Goal: Task Accomplishment & Management: Manage account settings

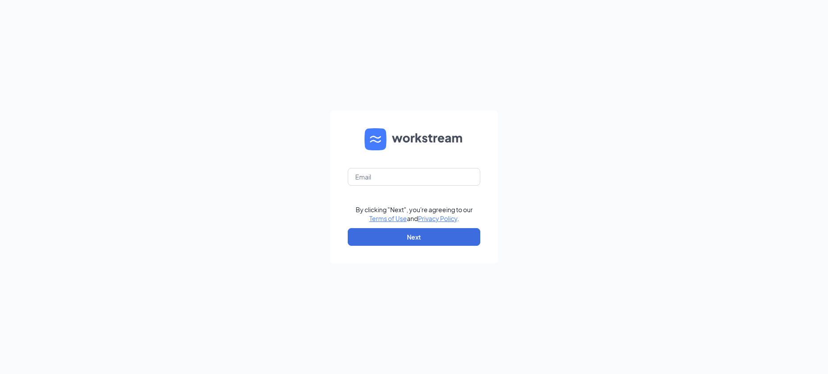
click at [441, 166] on form "By clicking "Next", you're agreeing to our Terms of Use and Privacy Policy . Ne…" at bounding box center [414, 186] width 168 height 153
click at [438, 173] on input "text" at bounding box center [414, 177] width 133 height 18
type input "[EMAIL_ADDRESS][PERSON_NAME][DOMAIN_NAME]"
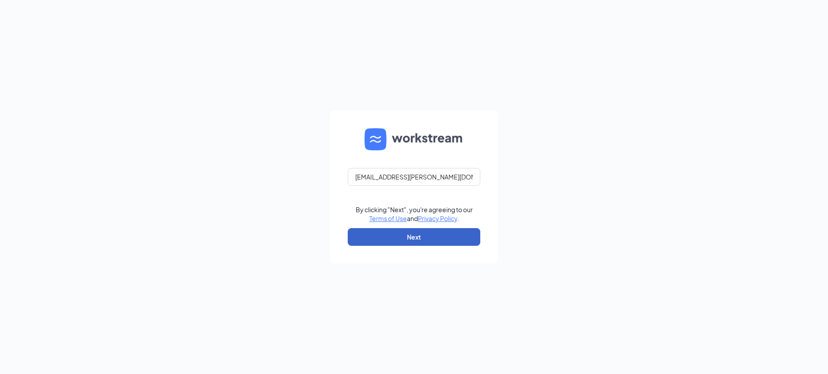
click at [374, 231] on button "Next" at bounding box center [414, 237] width 133 height 18
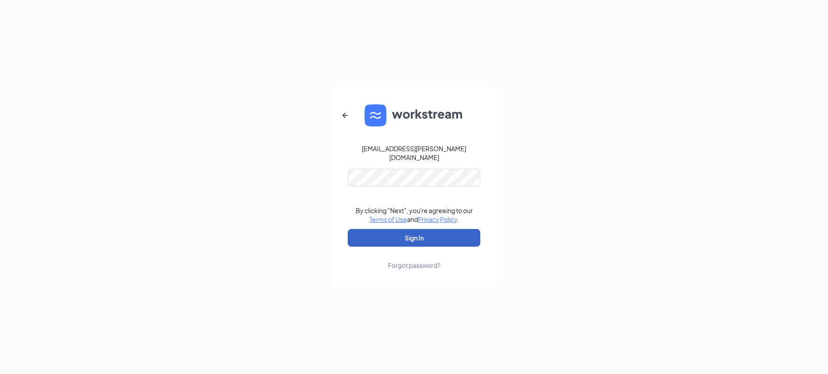
click at [389, 229] on button "Sign In" at bounding box center [414, 238] width 133 height 18
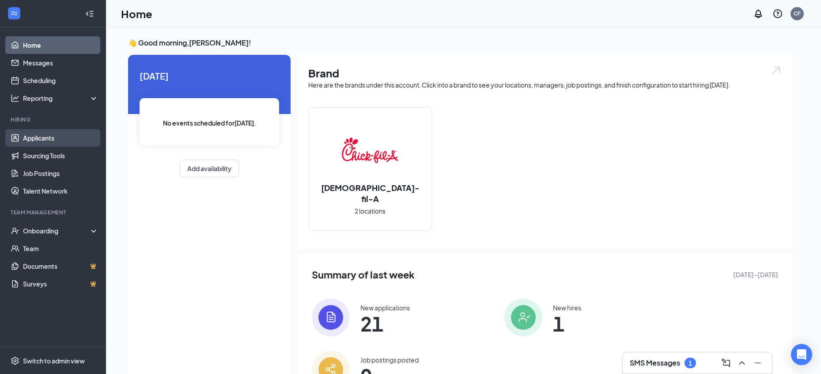
click at [30, 136] on link "Applicants" at bounding box center [61, 138] width 76 height 18
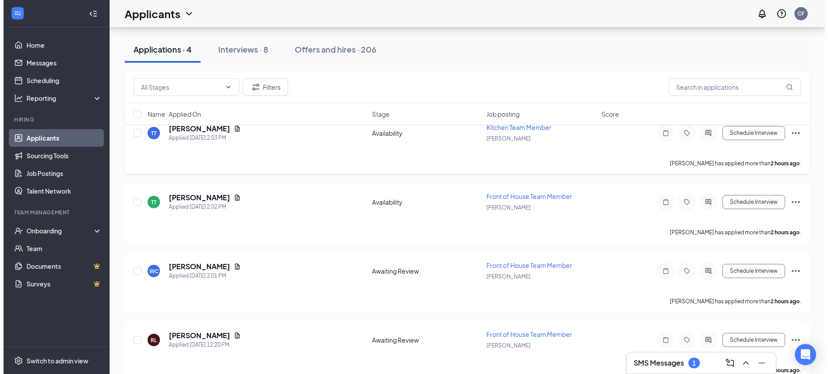
scroll to position [70, 0]
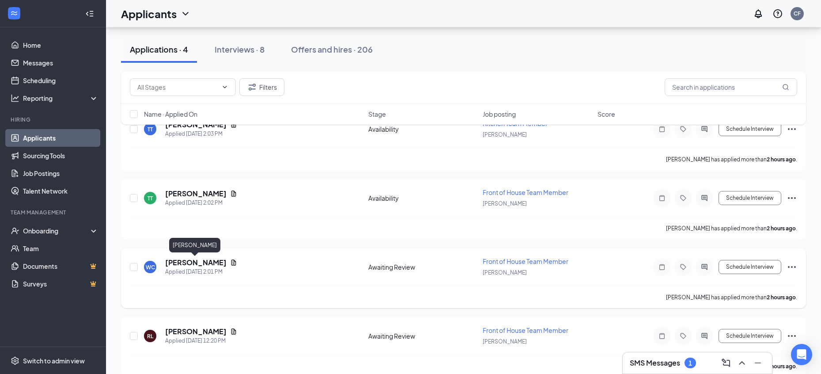
click at [200, 261] on h5 "[PERSON_NAME]" at bounding box center [195, 263] width 61 height 10
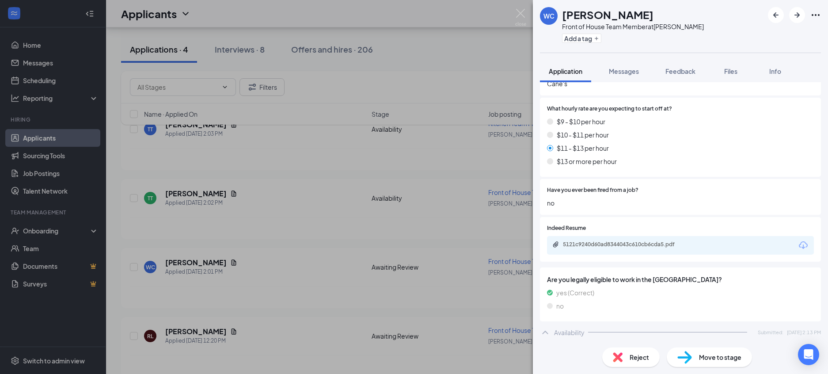
scroll to position [662, 0]
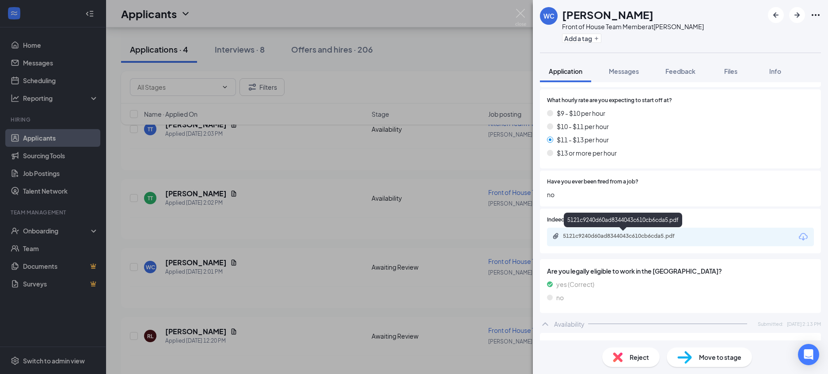
click at [618, 237] on div "5121c9240d60ad8344043c610cb6cda5.pdf" at bounding box center [625, 235] width 124 height 7
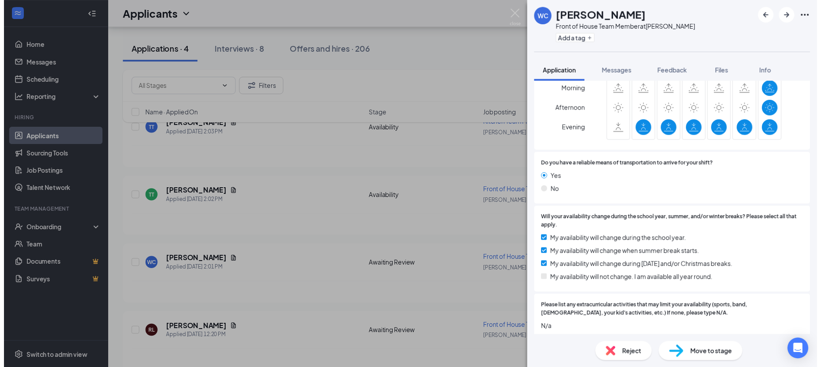
scroll to position [1067, 0]
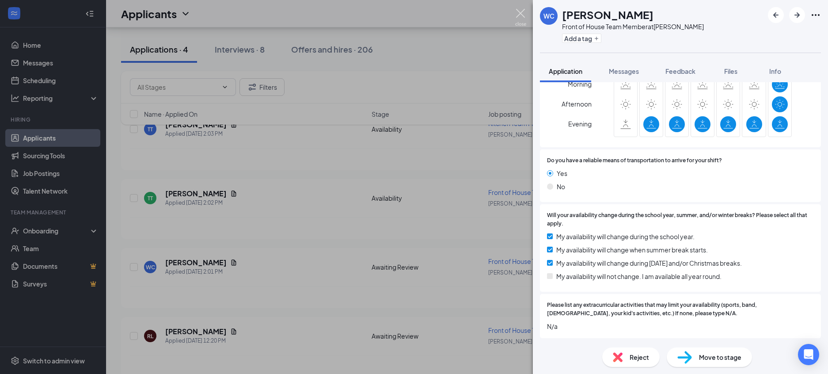
click at [516, 12] on img at bounding box center [520, 17] width 11 height 17
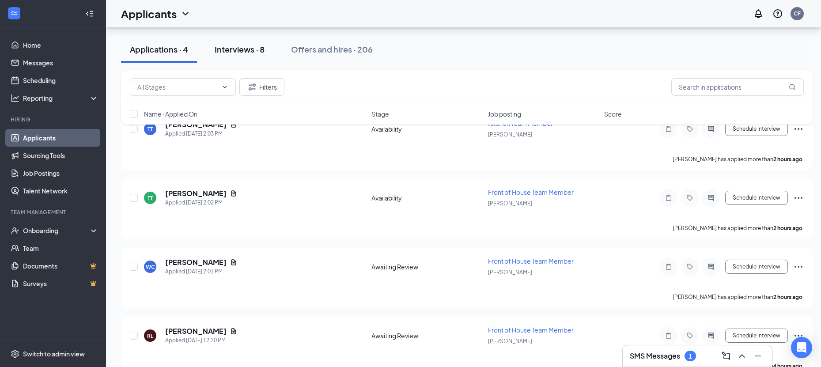
click at [246, 44] on div "Interviews · 8" at bounding box center [240, 49] width 50 height 11
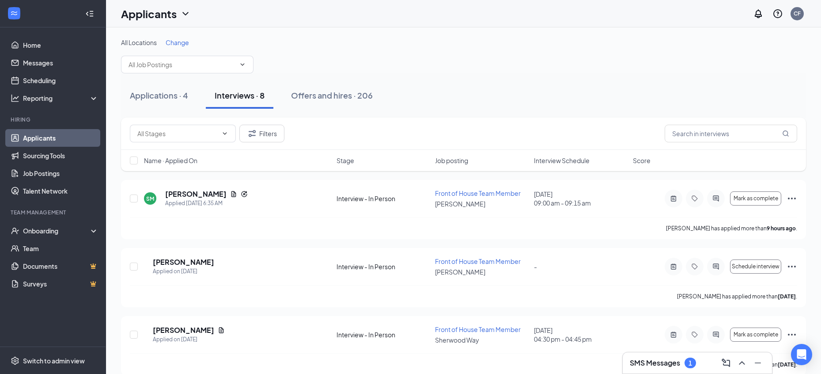
click at [570, 160] on span "Interview Schedule" at bounding box center [562, 160] width 56 height 9
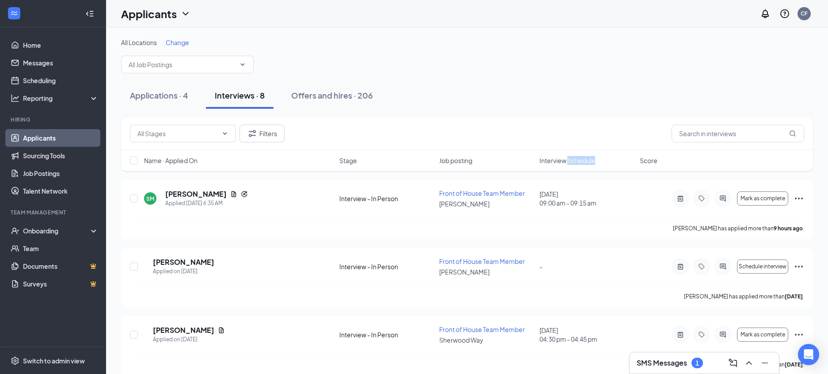
click at [570, 160] on span "Interview Schedule" at bounding box center [568, 160] width 56 height 9
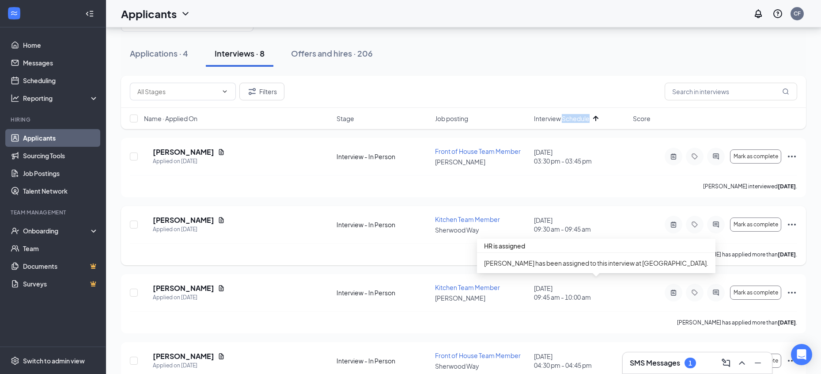
scroll to position [27, 0]
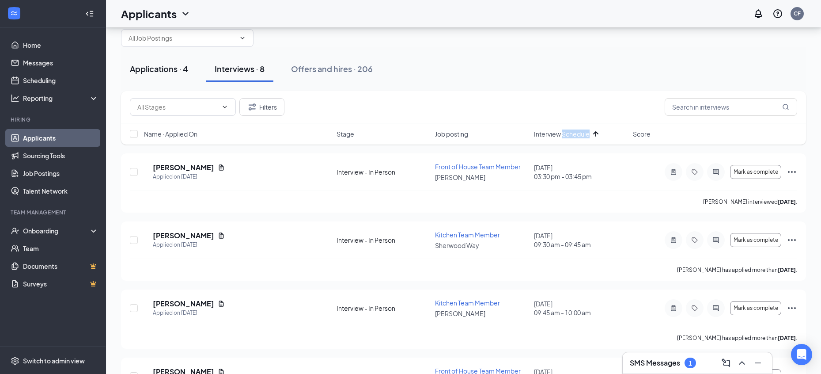
click at [160, 66] on div "Applications · 4" at bounding box center [159, 68] width 58 height 11
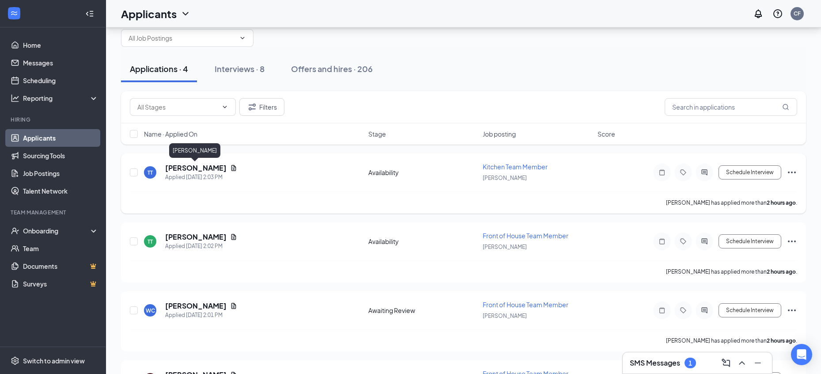
click at [184, 170] on h5 "[PERSON_NAME]" at bounding box center [195, 168] width 61 height 10
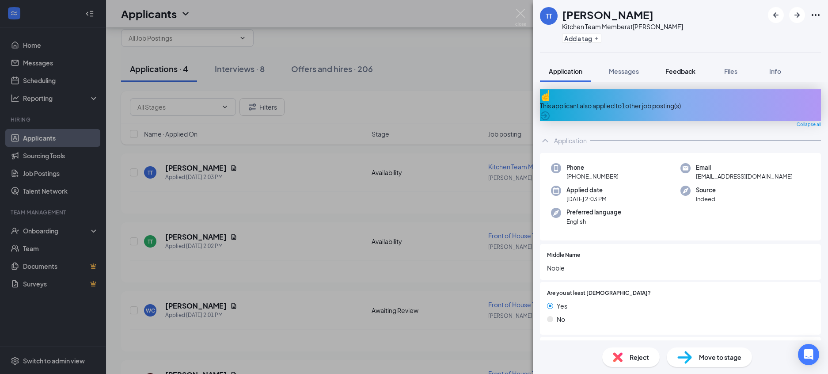
click at [675, 72] on span "Feedback" at bounding box center [680, 71] width 30 height 8
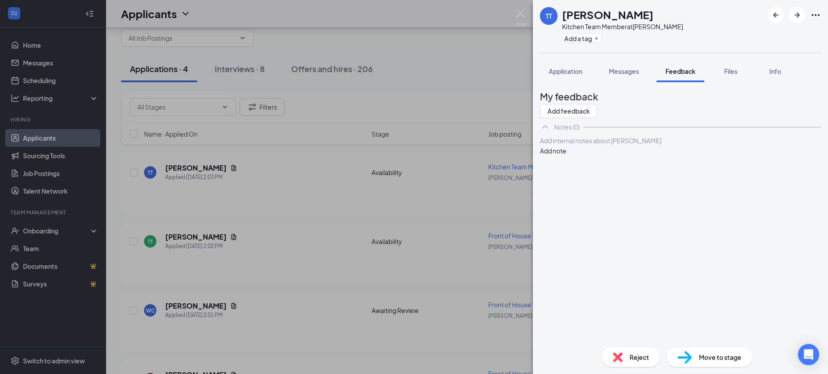
click at [644, 145] on div at bounding box center [680, 140] width 280 height 9
click at [566, 156] on button "Add note" at bounding box center [553, 151] width 27 height 10
click at [604, 164] on icon "Pen" at bounding box center [604, 164] width 0 height 0
click at [647, 160] on div "background check clear" at bounding box center [680, 155] width 280 height 9
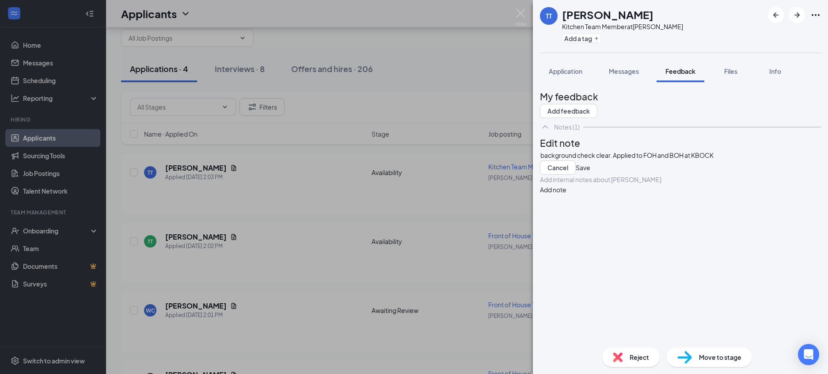
click at [590, 175] on button "Save" at bounding box center [583, 167] width 15 height 14
click at [525, 13] on img at bounding box center [520, 17] width 11 height 17
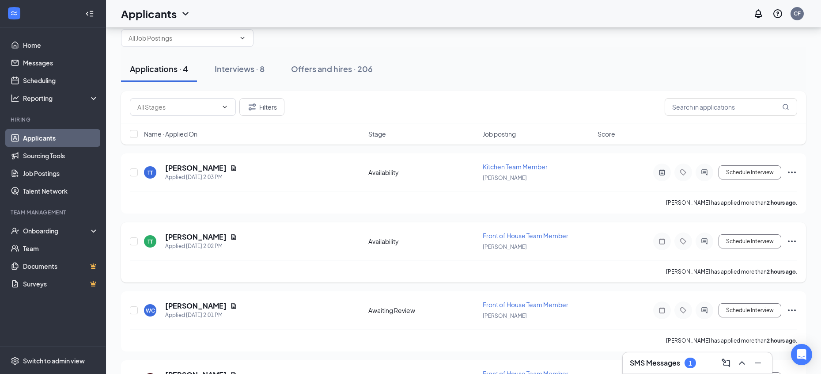
click at [793, 240] on icon "Ellipses" at bounding box center [792, 241] width 11 height 11
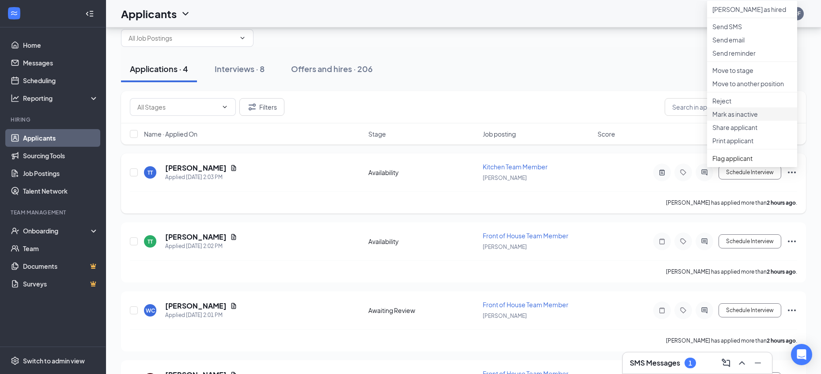
click at [752, 118] on p "Mark as inactive" at bounding box center [753, 114] width 80 height 9
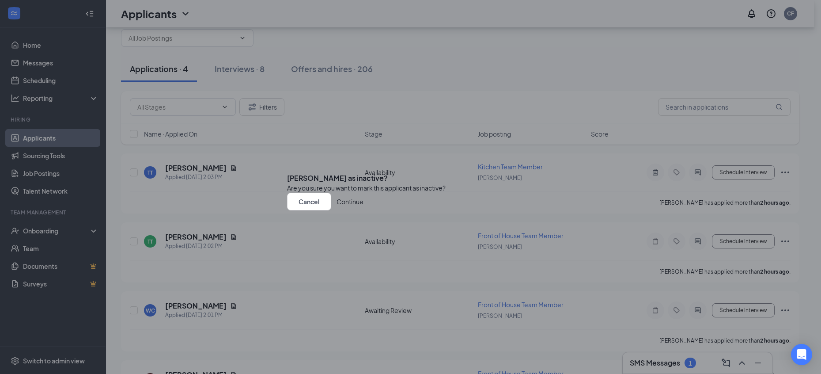
click at [364, 210] on button "Continue" at bounding box center [350, 202] width 27 height 18
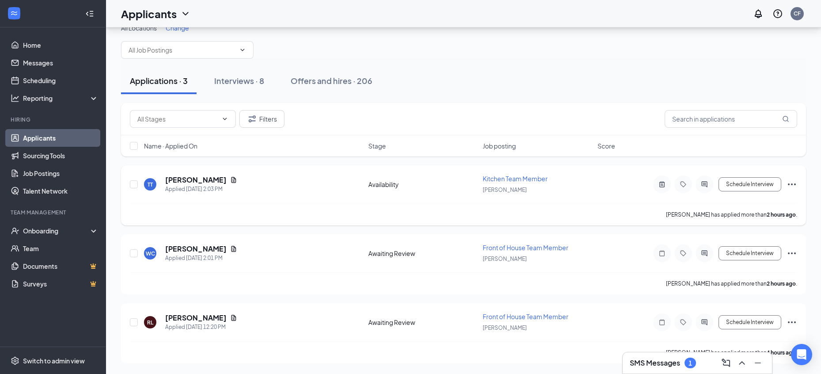
scroll to position [15, 0]
click at [772, 160] on div "Filters Name · Applied On Stage Job posting Score" at bounding box center [463, 134] width 685 height 62
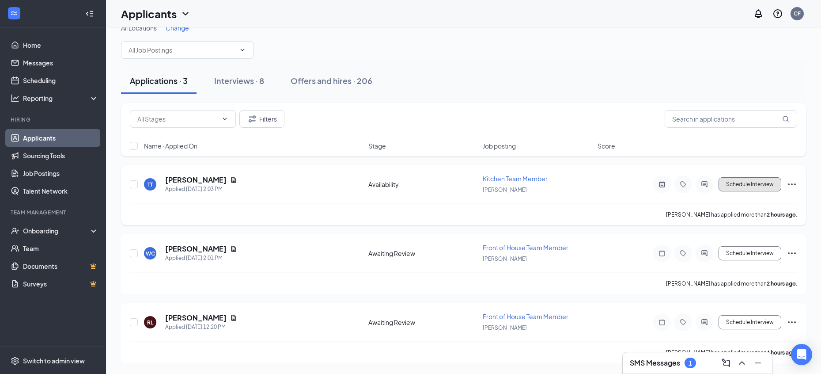
click at [764, 183] on button "Schedule Interview" at bounding box center [750, 184] width 63 height 14
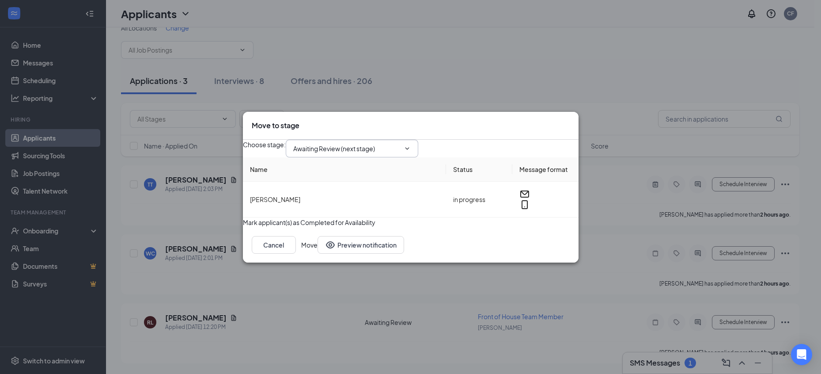
click at [366, 144] on input "Awaiting Review (next stage)" at bounding box center [346, 149] width 107 height 10
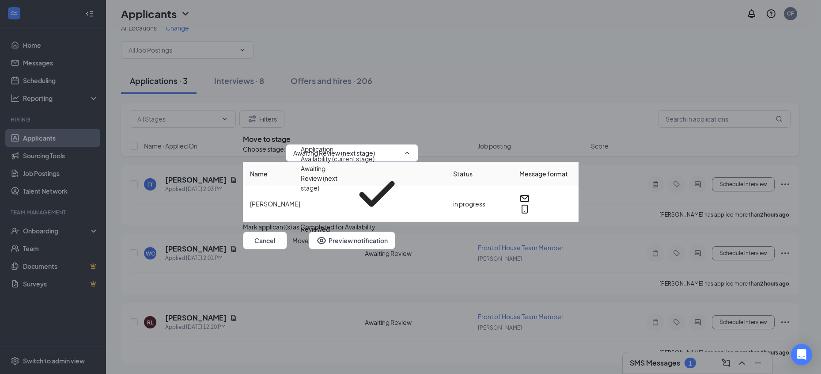
click at [345, 234] on div "Interview - In Person" at bounding box center [330, 239] width 59 height 10
type input "Interview - In Person"
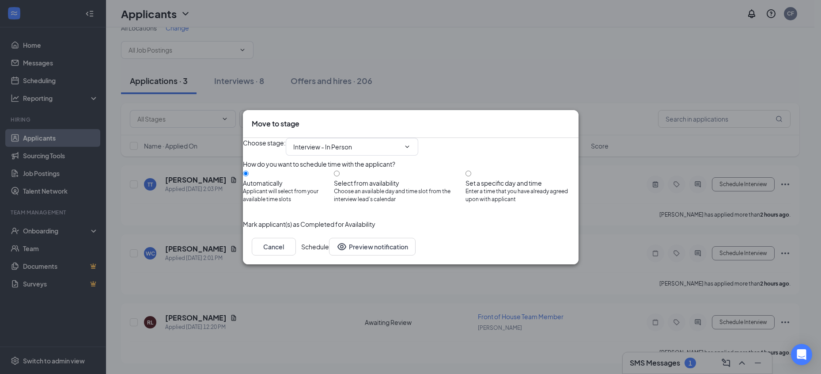
click at [329, 255] on button "Schedule" at bounding box center [315, 247] width 28 height 18
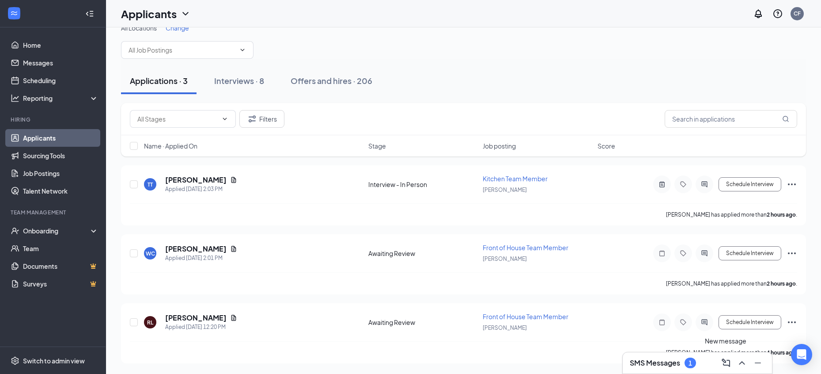
click at [710, 364] on div "SMS Messages 1" at bounding box center [697, 363] width 135 height 14
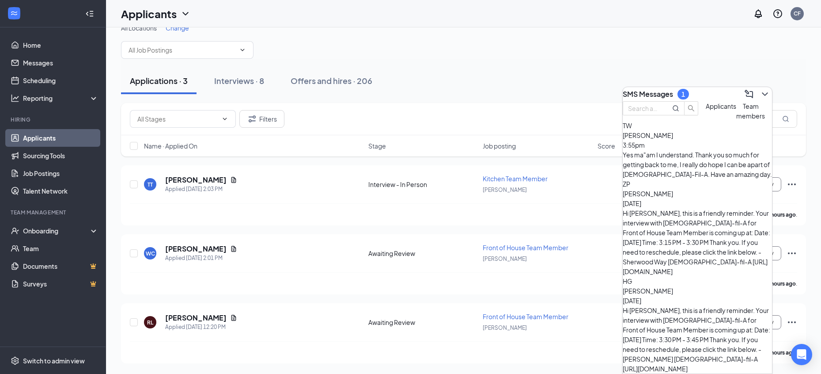
drag, startPoint x: 711, startPoint y: 165, endPoint x: 722, endPoint y: 167, distance: 10.8
click at [711, 150] on div "[PERSON_NAME] 3:55pm" at bounding box center [697, 139] width 149 height 19
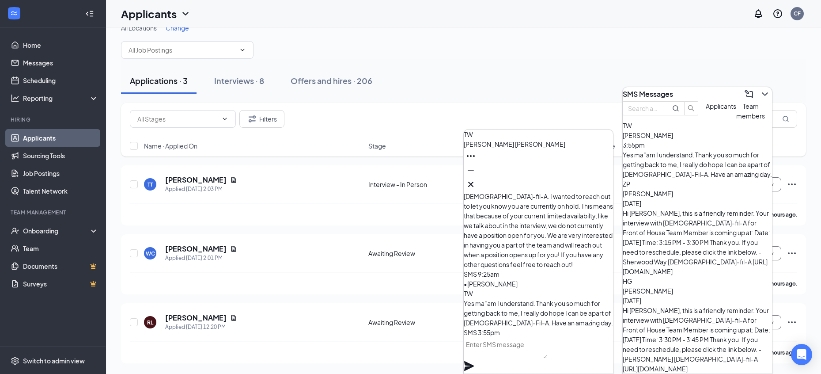
click at [520, 358] on textarea at bounding box center [506, 347] width 84 height 21
click at [476, 175] on icon "Minimize" at bounding box center [471, 170] width 11 height 11
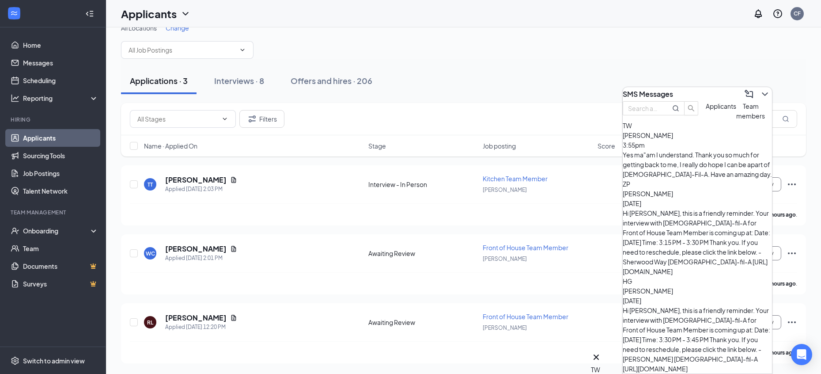
click at [706, 150] on div "[PERSON_NAME] 3:55pm" at bounding box center [697, 139] width 149 height 19
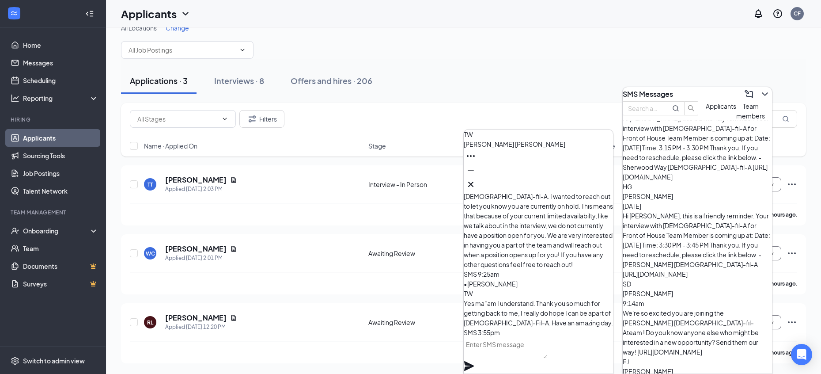
scroll to position [114, 0]
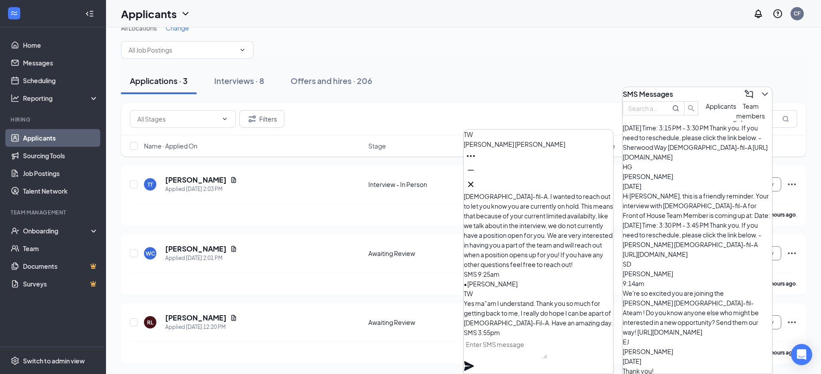
click at [514, 355] on textarea at bounding box center [506, 347] width 84 height 21
type textarea "My pleasure!"
drag, startPoint x: 604, startPoint y: 355, endPoint x: 606, endPoint y: 346, distance: 9.4
click at [474, 361] on icon "Plane" at bounding box center [469, 366] width 10 height 10
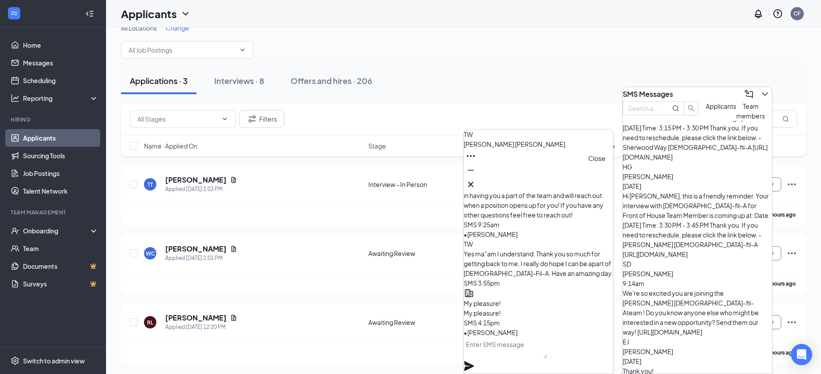
drag, startPoint x: 602, startPoint y: 181, endPoint x: 608, endPoint y: 179, distance: 6.7
click at [476, 181] on icon "Cross" at bounding box center [471, 184] width 11 height 11
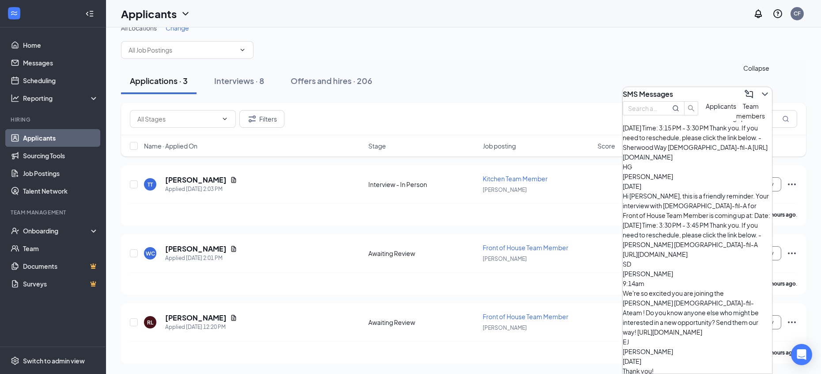
click at [761, 94] on icon "ChevronDown" at bounding box center [765, 94] width 11 height 11
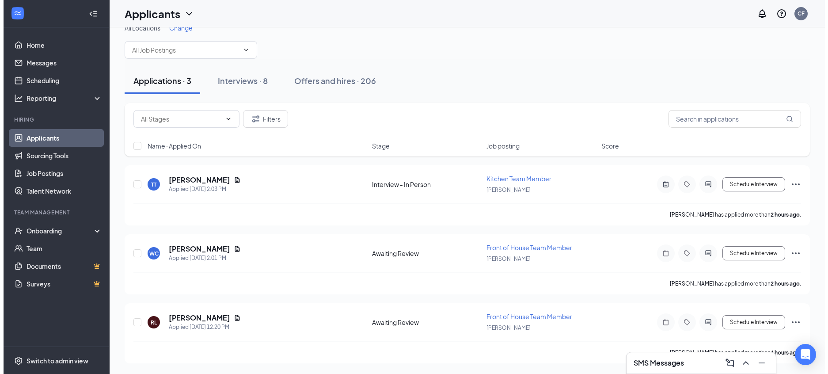
scroll to position [0, 0]
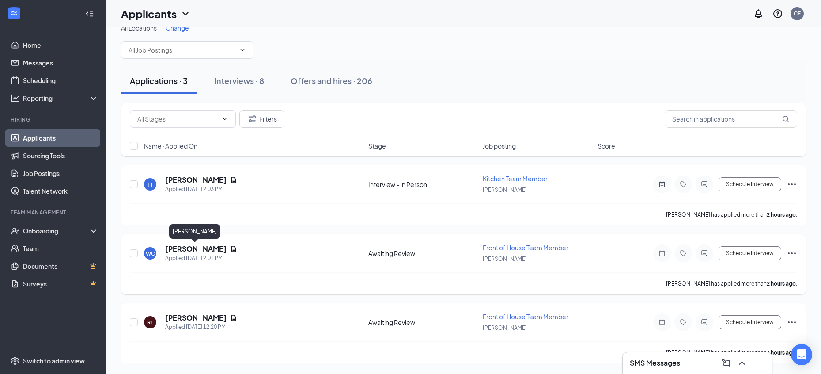
click at [212, 246] on h5 "[PERSON_NAME]" at bounding box center [195, 249] width 61 height 10
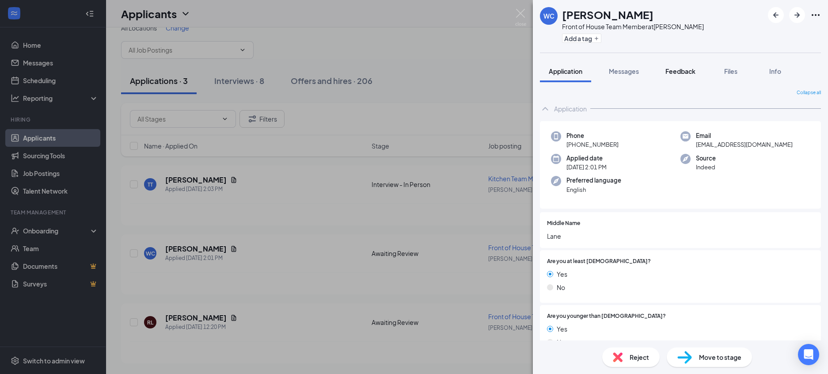
click at [692, 74] on span "Feedback" at bounding box center [680, 71] width 30 height 8
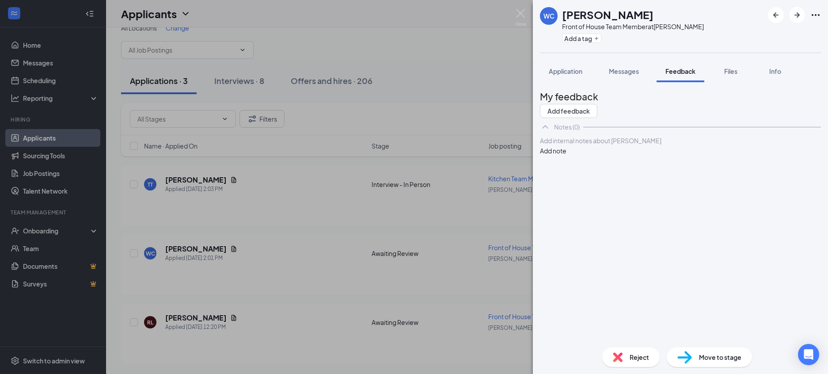
click at [665, 145] on div at bounding box center [680, 140] width 280 height 9
click at [566, 156] on button "Add note" at bounding box center [553, 151] width 27 height 10
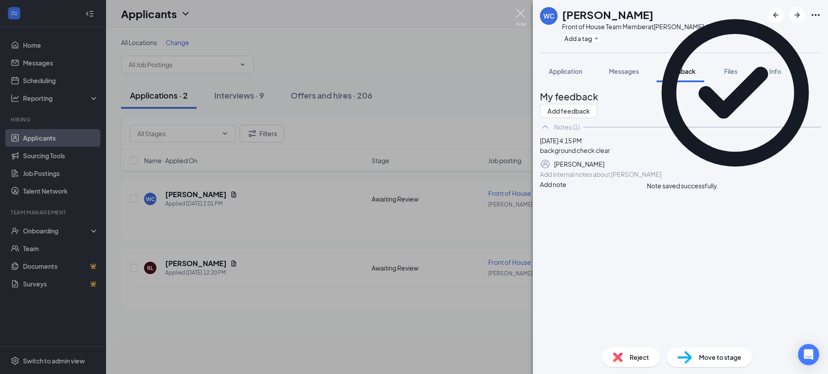
click at [522, 13] on img at bounding box center [520, 17] width 11 height 17
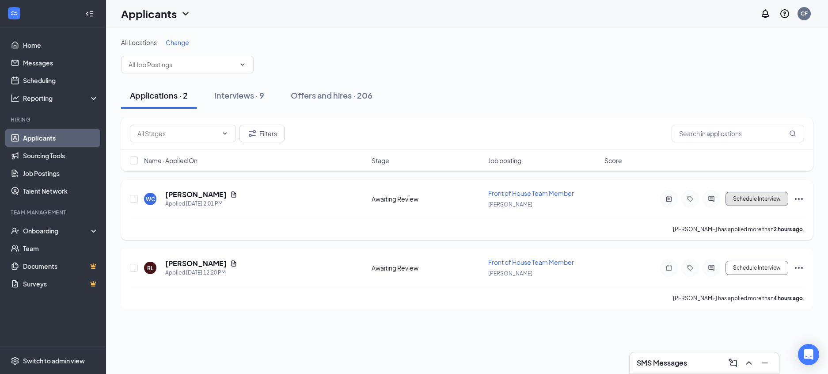
click at [734, 199] on button "Schedule Interview" at bounding box center [757, 199] width 63 height 14
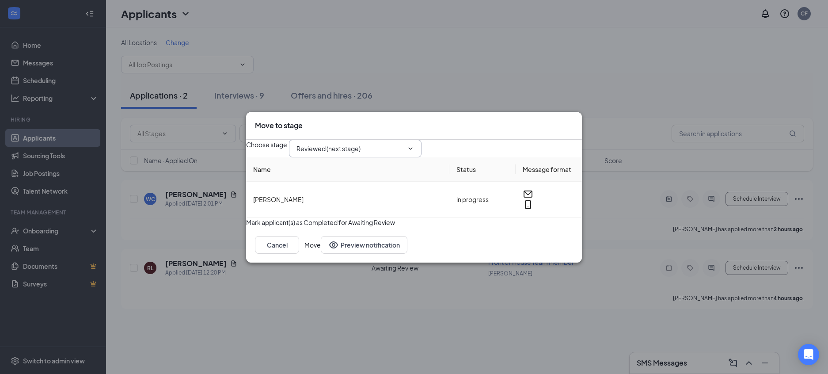
click at [350, 140] on span "Reviewed (next stage)" at bounding box center [355, 149] width 133 height 18
click at [350, 144] on input "Reviewed (next stage)" at bounding box center [350, 149] width 107 height 10
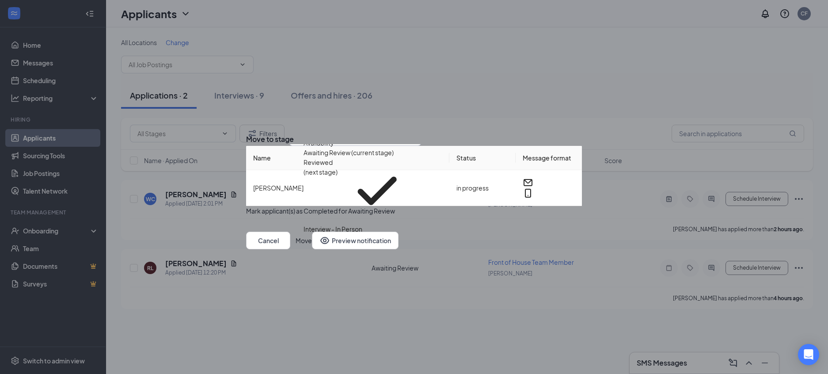
click at [359, 224] on div "Interview - In Person" at bounding box center [333, 229] width 59 height 10
type input "Interview - In Person"
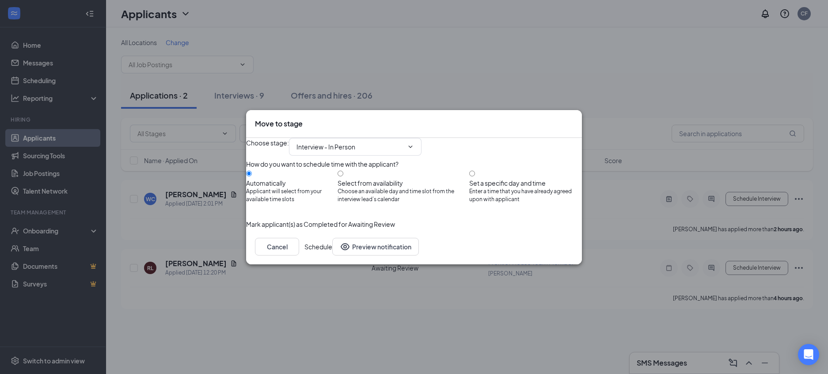
click at [332, 255] on button "Schedule" at bounding box center [318, 247] width 28 height 18
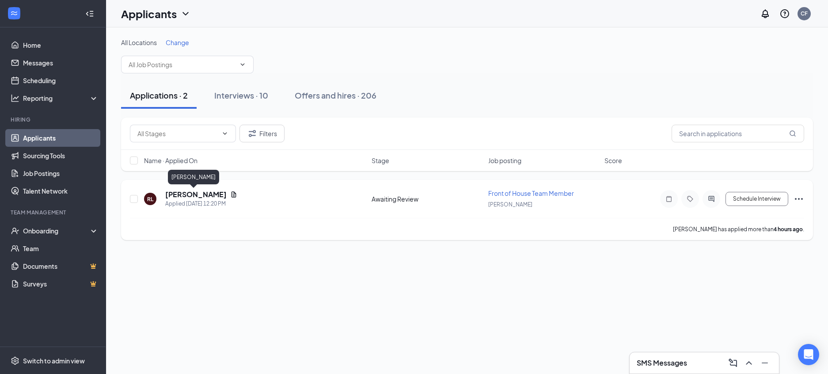
click at [178, 197] on h5 "[PERSON_NAME]" at bounding box center [195, 195] width 61 height 10
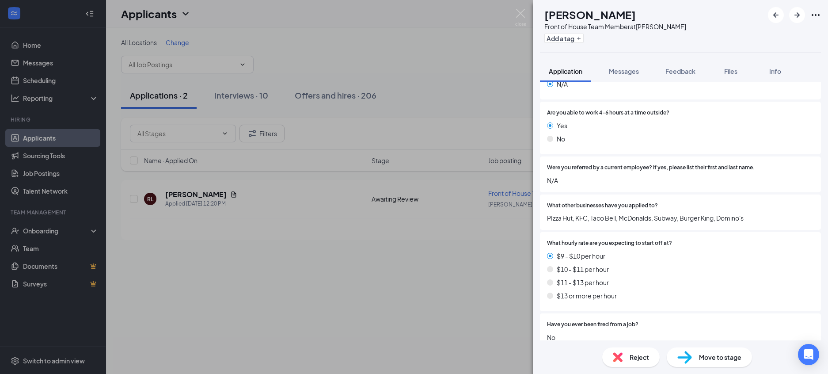
scroll to position [540, 0]
click at [696, 74] on span "Feedback" at bounding box center [680, 71] width 30 height 8
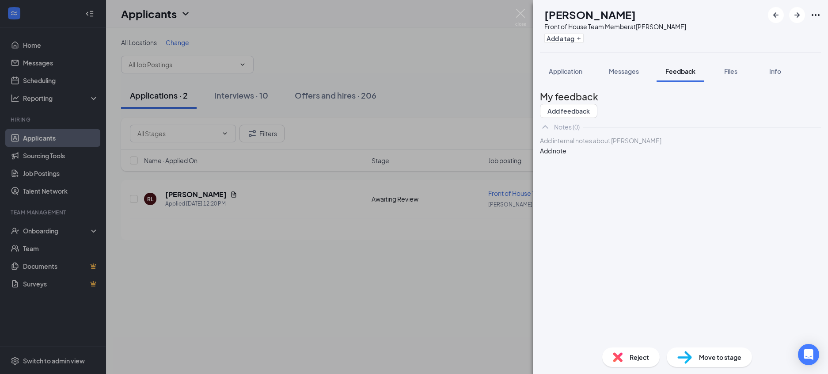
click at [678, 156] on div "Add internal notes about [PERSON_NAME] Add note" at bounding box center [680, 146] width 281 height 20
click at [679, 156] on div "Add internal notes about [PERSON_NAME] Add note" at bounding box center [680, 146] width 281 height 20
drag, startPoint x: 680, startPoint y: 169, endPoint x: 688, endPoint y: 173, distance: 9.3
click at [680, 145] on div at bounding box center [680, 140] width 280 height 9
click at [566, 156] on button "Add note" at bounding box center [553, 151] width 27 height 10
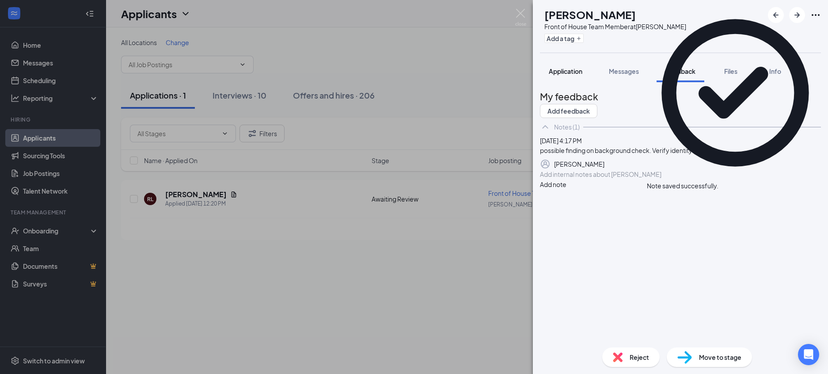
click at [565, 73] on span "Application" at bounding box center [566, 71] width 34 height 8
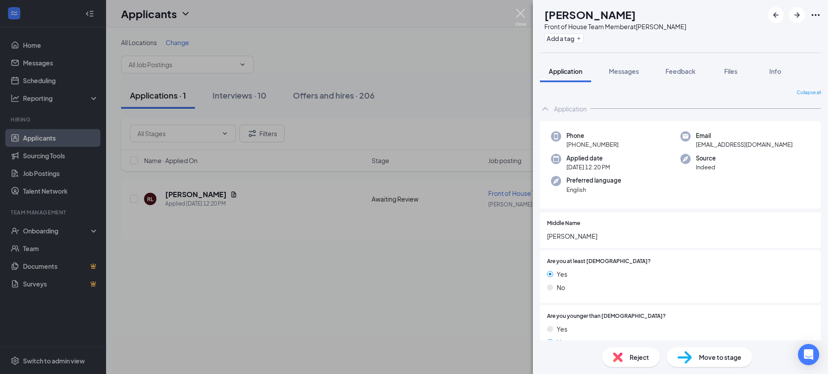
click at [515, 11] on img at bounding box center [520, 17] width 11 height 17
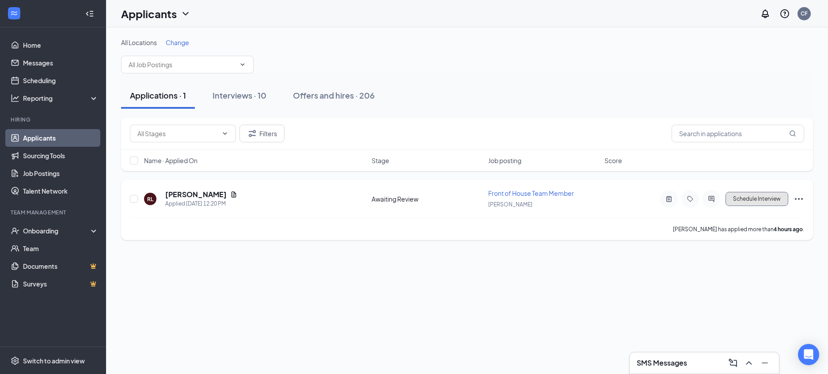
click at [734, 196] on button "Schedule Interview" at bounding box center [757, 199] width 63 height 14
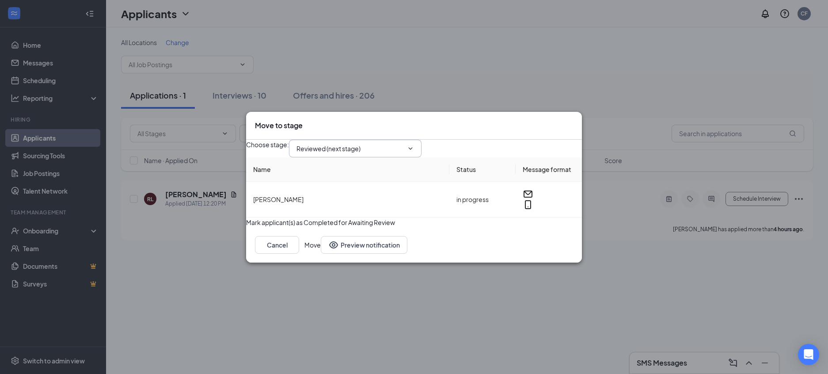
click at [345, 140] on span "Reviewed (next stage)" at bounding box center [355, 149] width 133 height 18
click at [346, 144] on input "Reviewed (next stage)" at bounding box center [350, 149] width 107 height 10
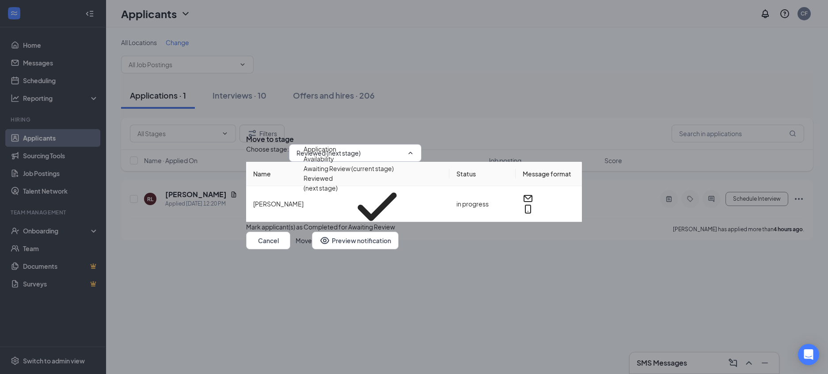
click at [342, 240] on div "Interview - In Person" at bounding box center [333, 245] width 59 height 10
type input "Interview - In Person"
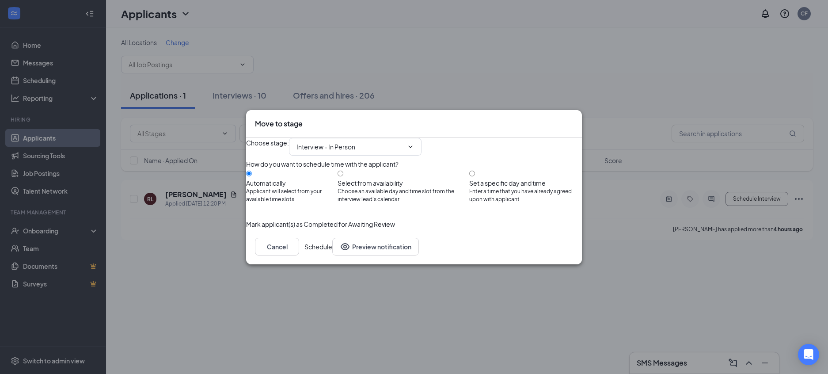
click at [332, 255] on button "Schedule" at bounding box center [318, 247] width 28 height 18
